Goal: Information Seeking & Learning: Find specific fact

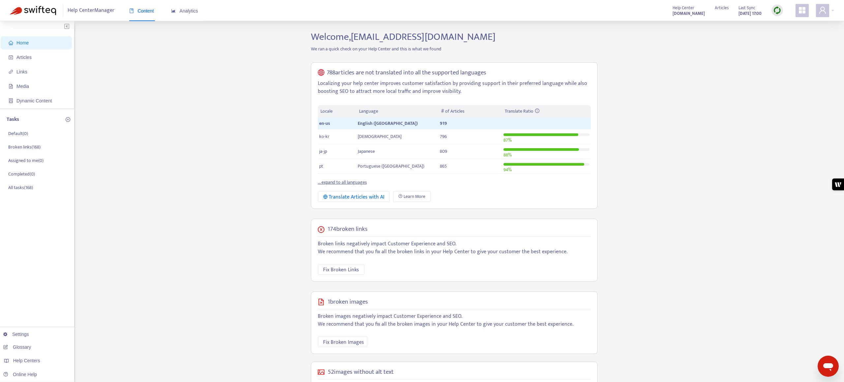
click at [673, 12] on strong "support.squarespace.com" at bounding box center [688, 13] width 32 height 7
click at [832, 10] on div at bounding box center [825, 10] width 18 height 13
click at [795, 61] on div "Help Centers" at bounding box center [801, 66] width 83 height 11
click at [736, 93] on link "icon.squarespace.com" at bounding box center [716, 96] width 40 height 8
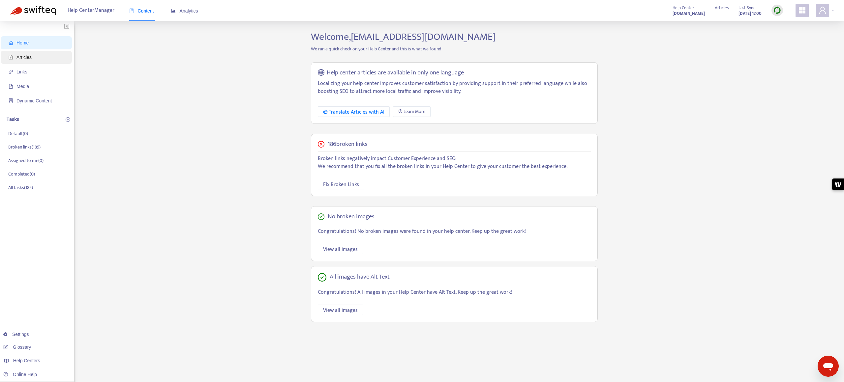
click at [52, 56] on span "Articles" at bounding box center [38, 57] width 58 height 13
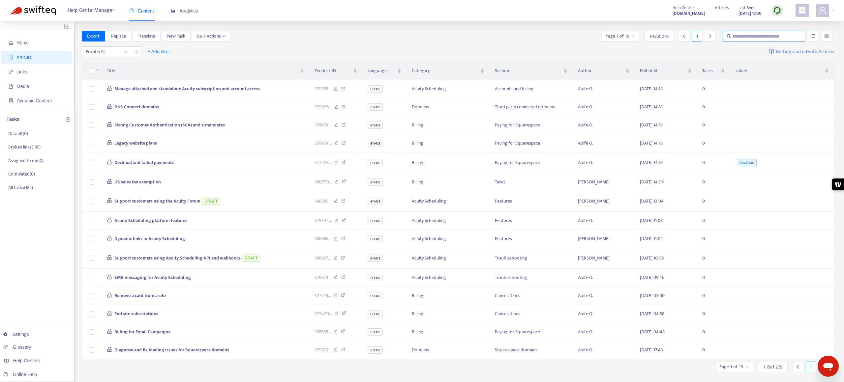
click at [746, 37] on input "text" at bounding box center [763, 36] width 63 height 7
click at [747, 36] on input "text" at bounding box center [763, 36] width 63 height 7
type input "*"
type input "*******"
click at [813, 35] on icon "unordered-list" at bounding box center [812, 36] width 5 height 5
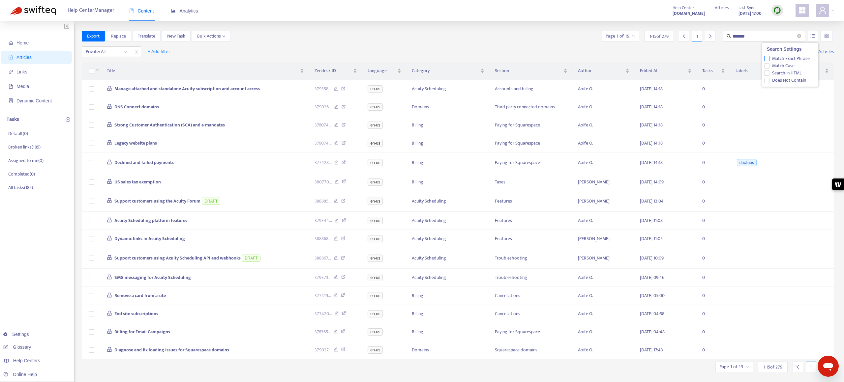
click at [799, 57] on span "Match Exact Phrase" at bounding box center [790, 58] width 43 height 7
click at [765, 35] on input "*******" at bounding box center [763, 36] width 63 height 7
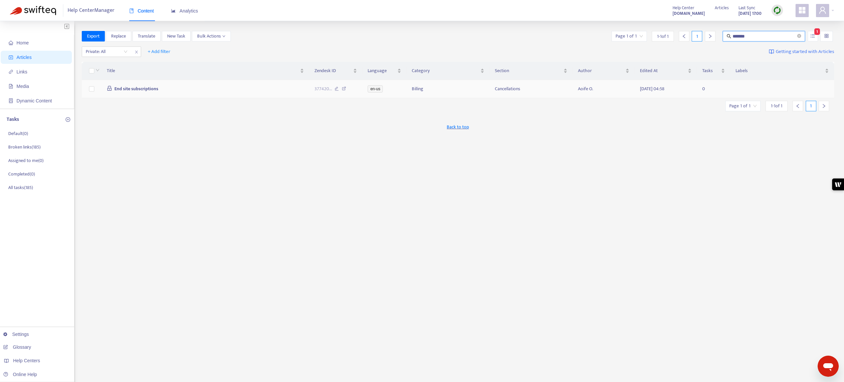
click at [343, 89] on icon at bounding box center [344, 90] width 4 height 6
